Goal: Transaction & Acquisition: Purchase product/service

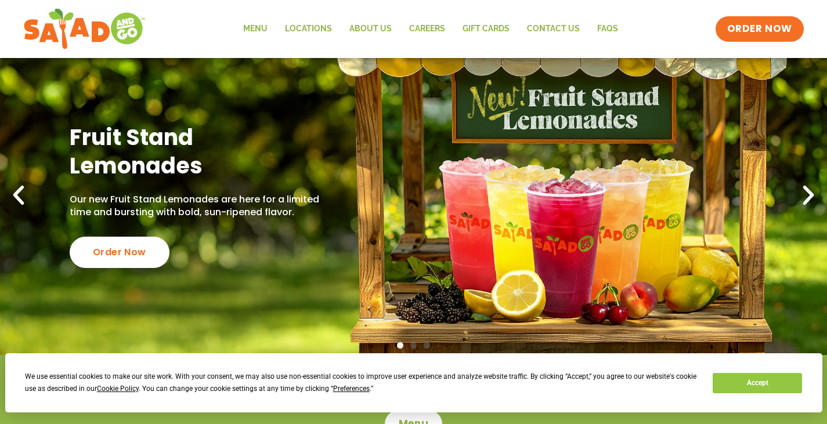
scroll to position [58, 0]
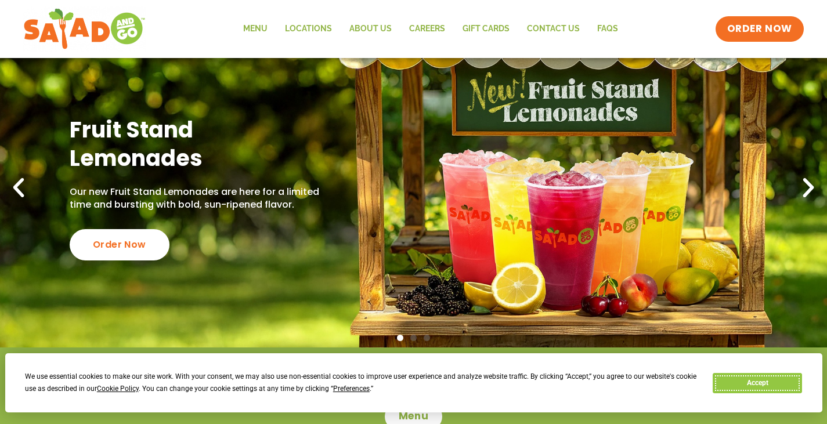
click at [736, 377] on button "Accept" at bounding box center [757, 383] width 89 height 20
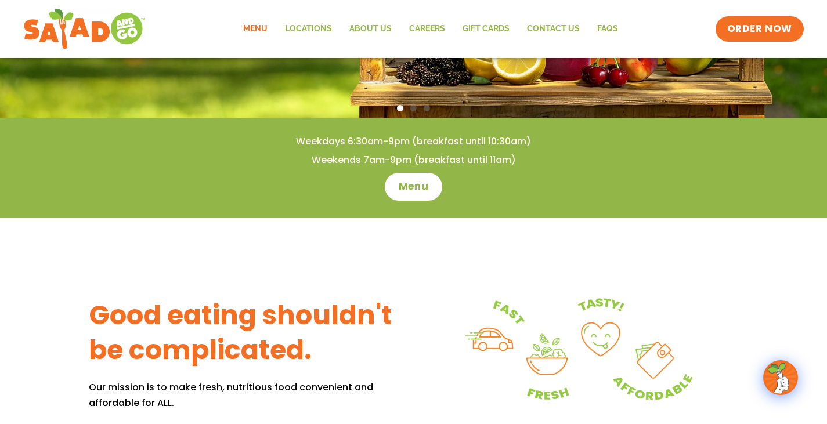
scroll to position [174, 0]
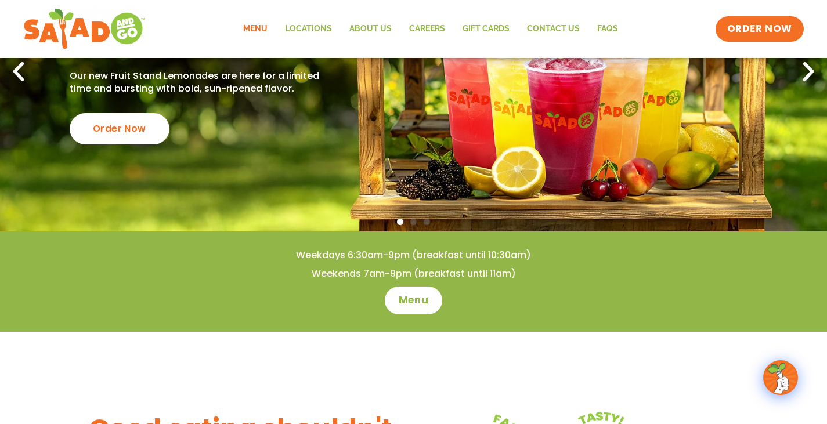
click at [259, 23] on link "Menu" at bounding box center [256, 29] width 42 height 27
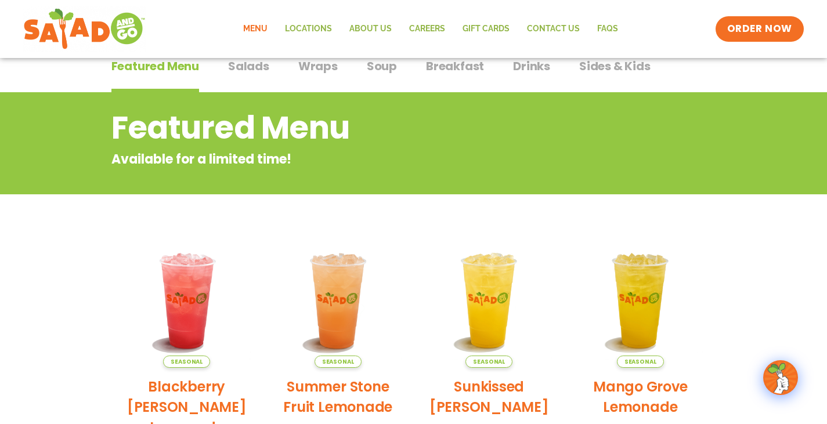
scroll to position [232, 0]
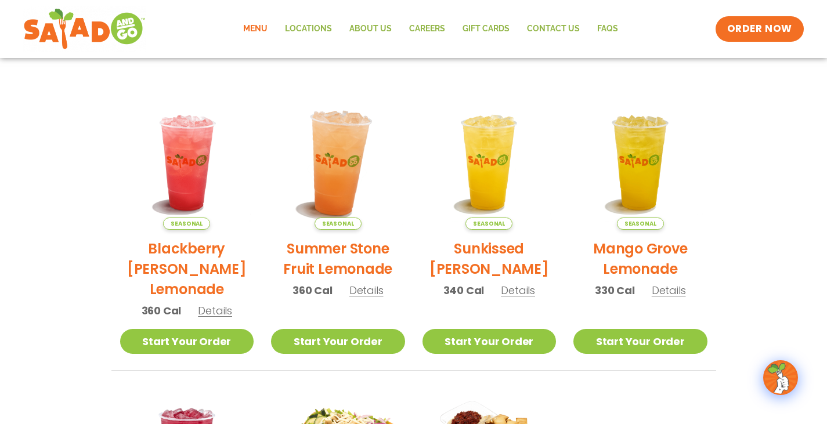
click at [335, 168] on img at bounding box center [337, 162] width 157 height 157
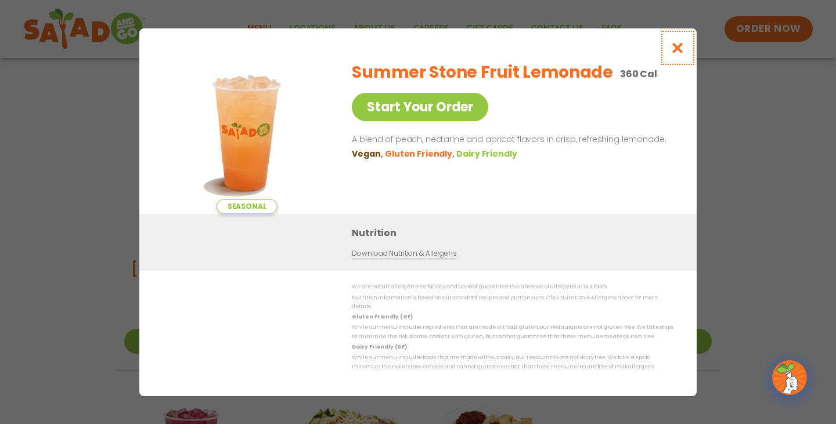
click at [673, 54] on icon "Close modal" at bounding box center [677, 48] width 15 height 12
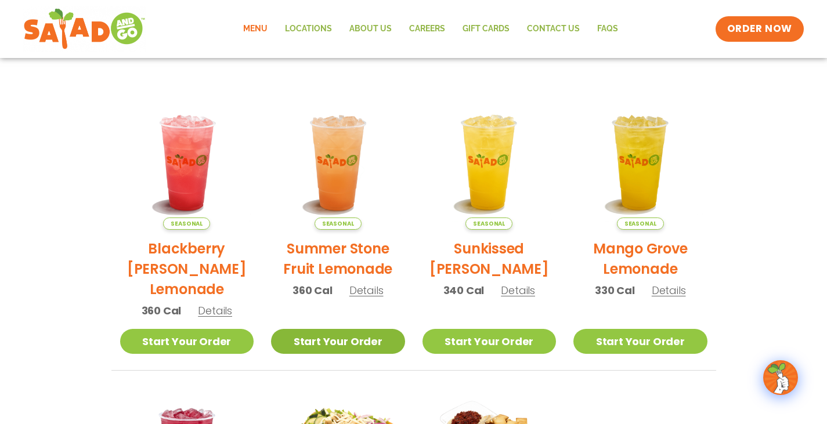
click at [347, 345] on link "Start Your Order" at bounding box center [338, 341] width 134 height 25
